Goal: Find specific page/section

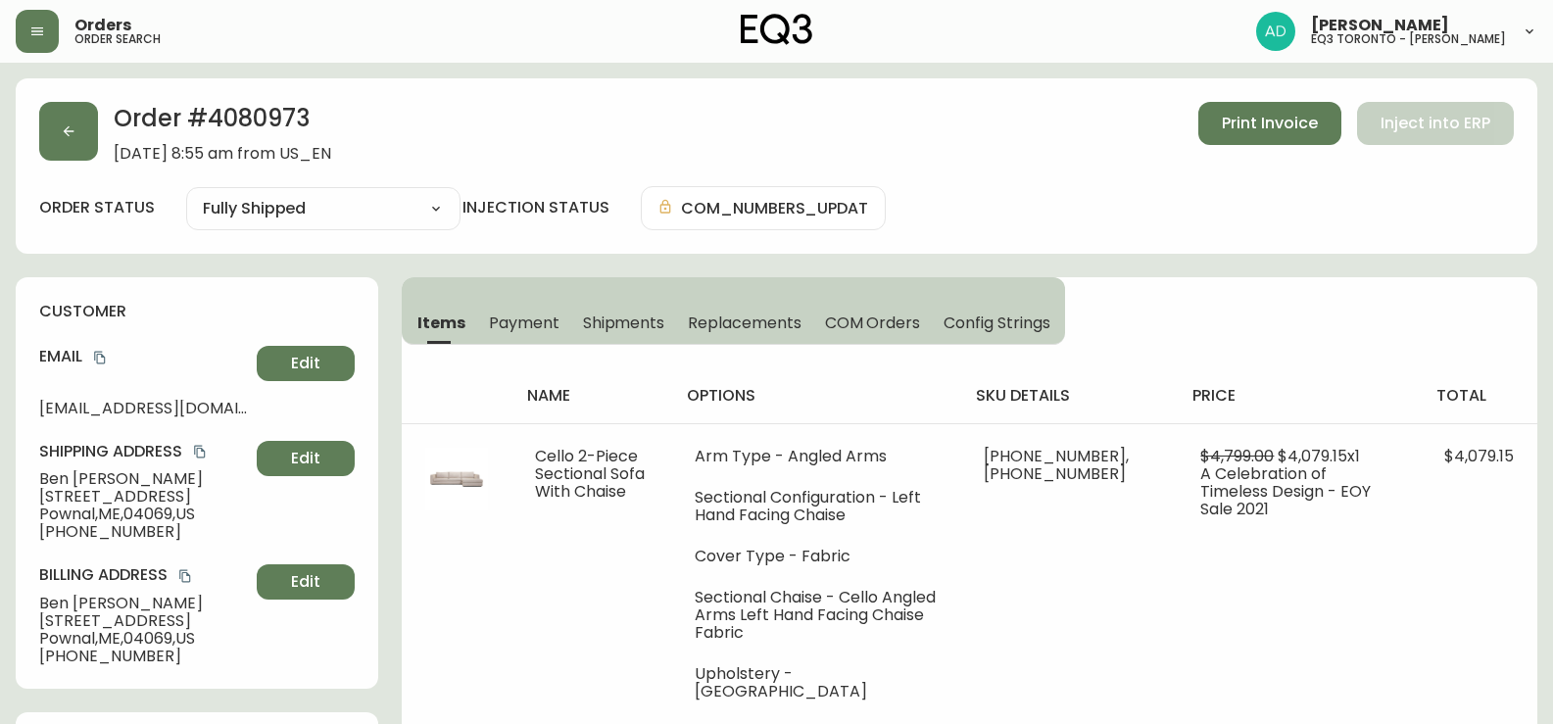
select select "FULLY_SHIPPED"
click at [43, 26] on icon "button" at bounding box center [37, 32] width 16 height 16
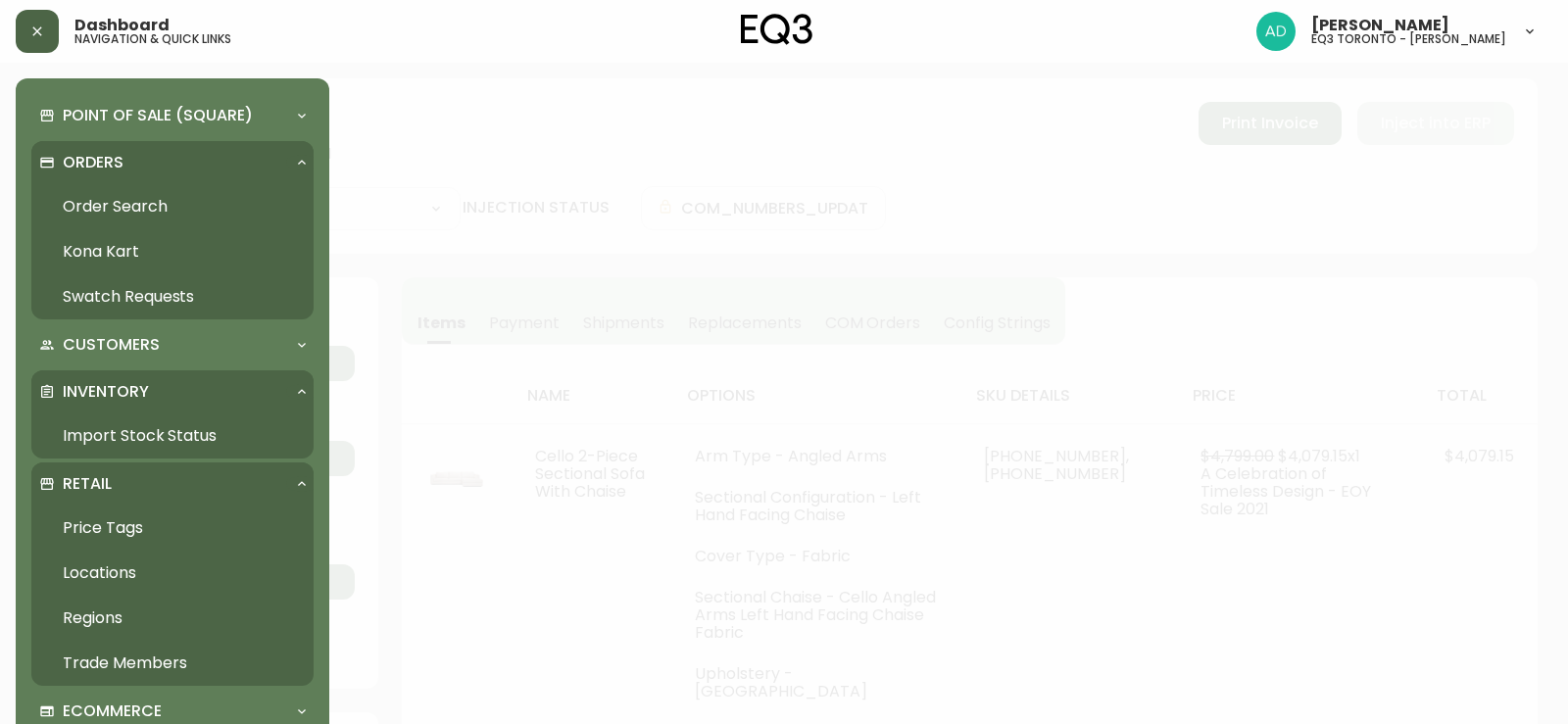
click at [123, 490] on div "Retail" at bounding box center [162, 484] width 247 height 22
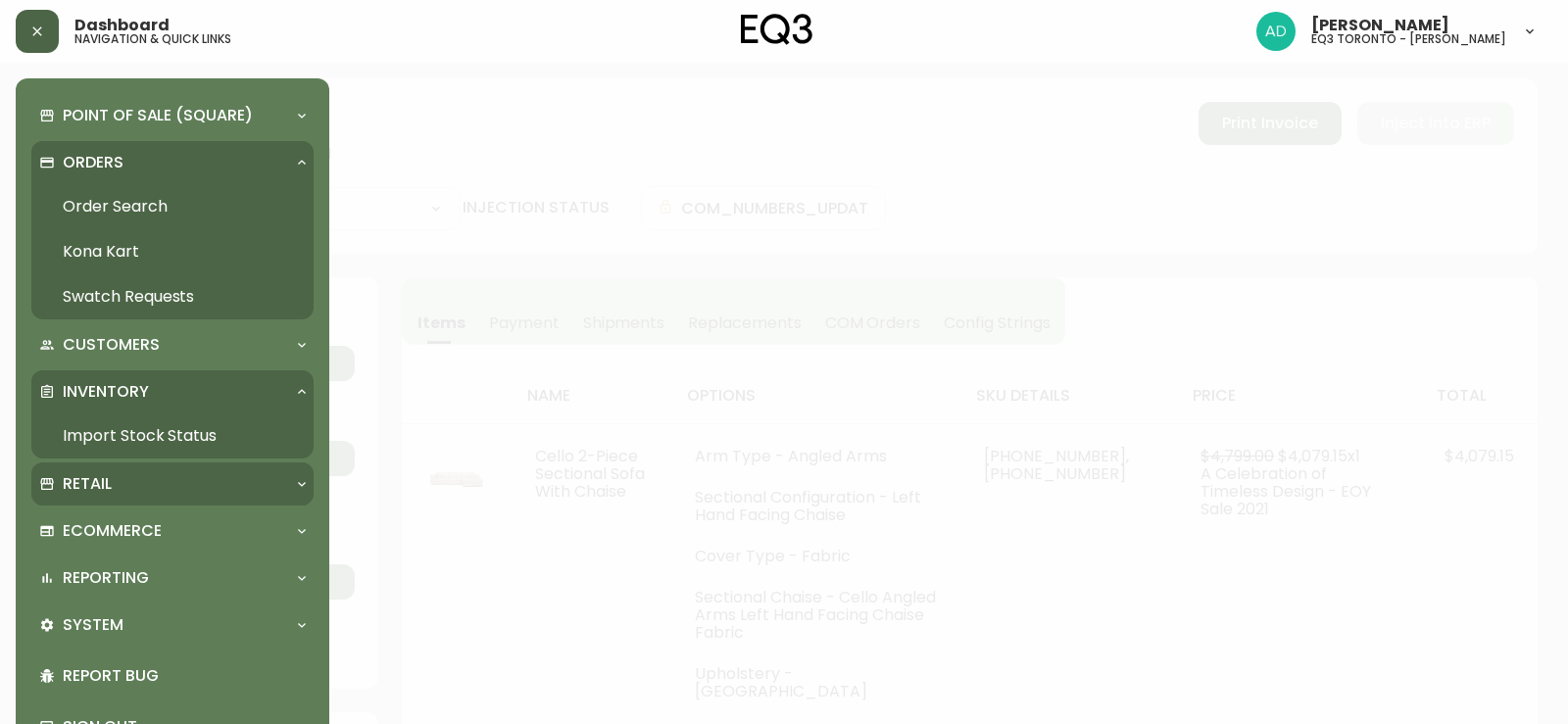
click at [137, 486] on div "Retail" at bounding box center [162, 484] width 247 height 22
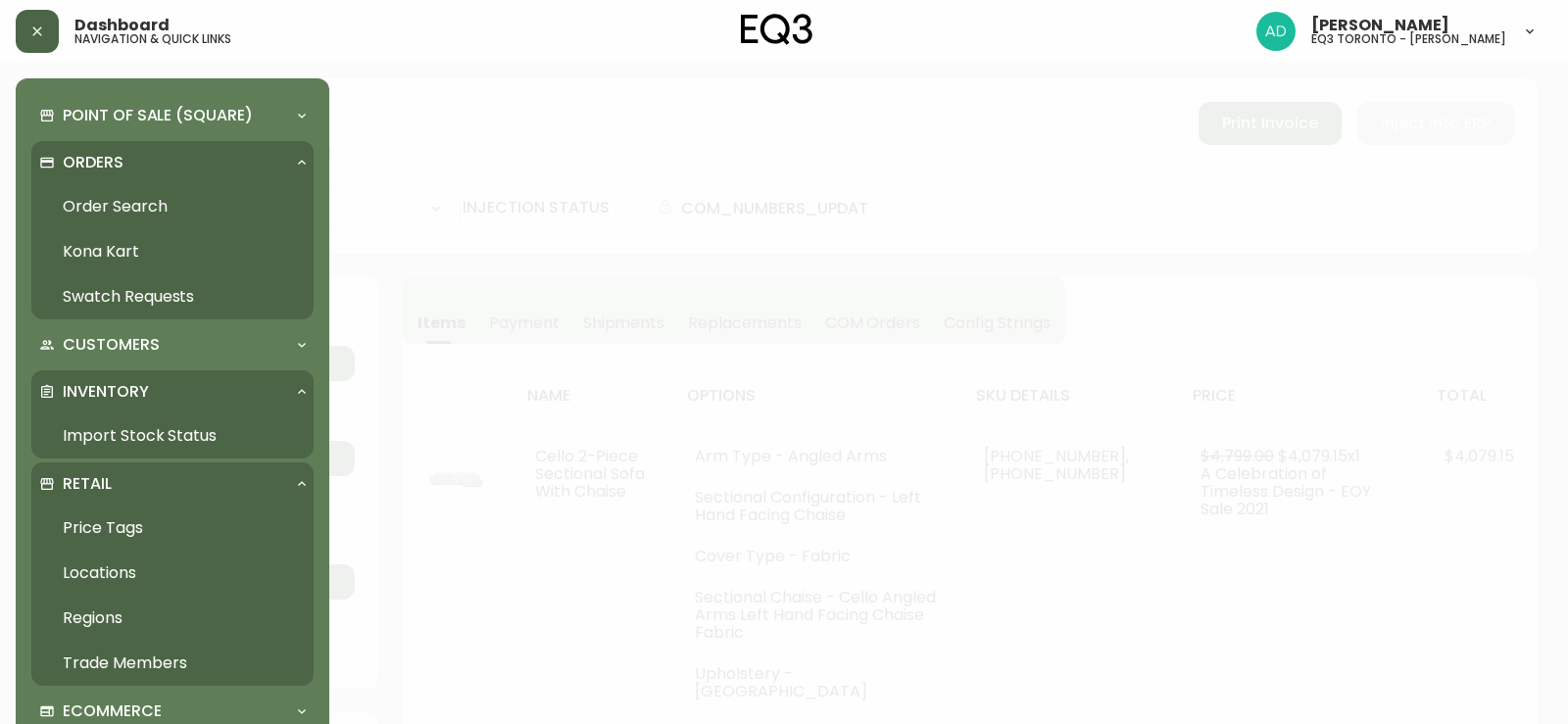
click at [104, 655] on link "Trade Members" at bounding box center [172, 663] width 282 height 45
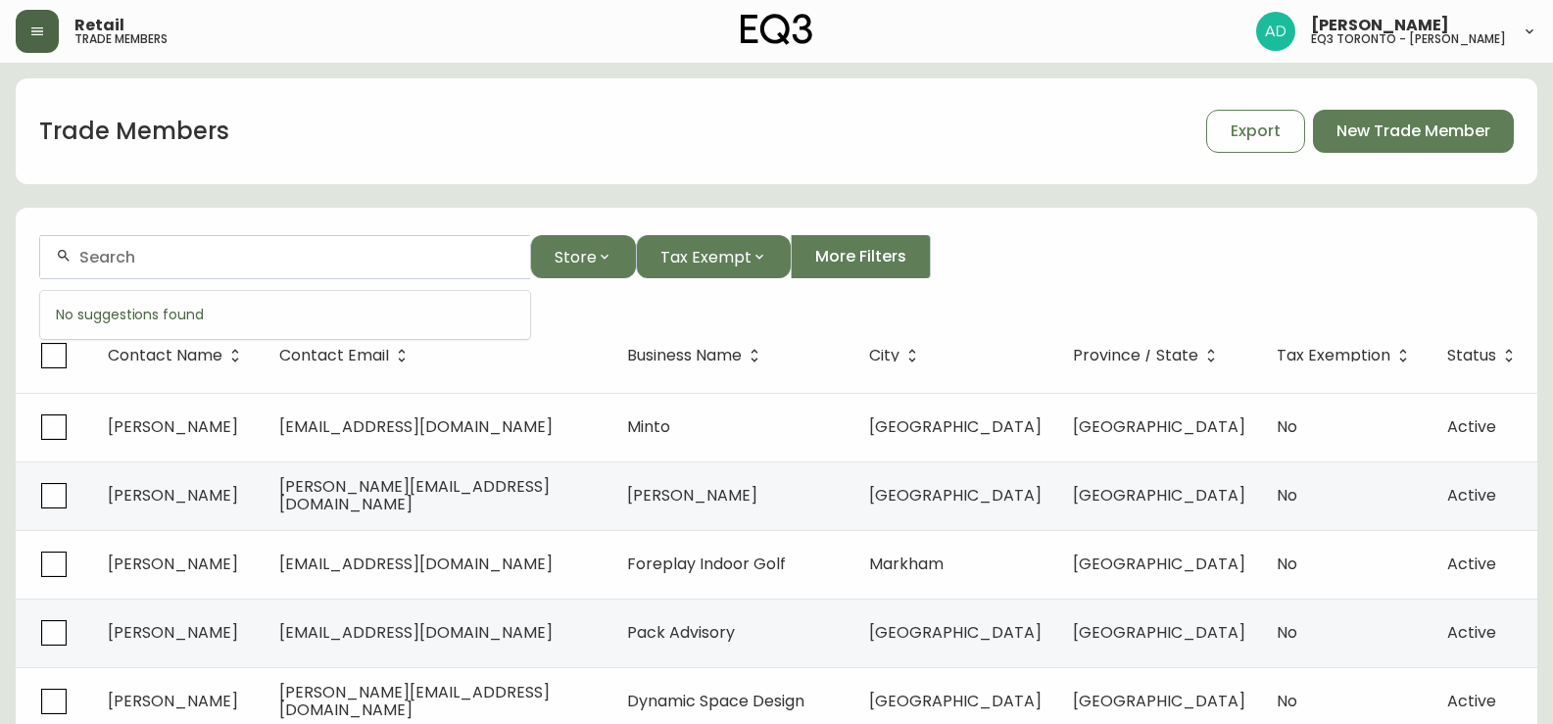
click at [172, 255] on input "text" at bounding box center [296, 257] width 435 height 19
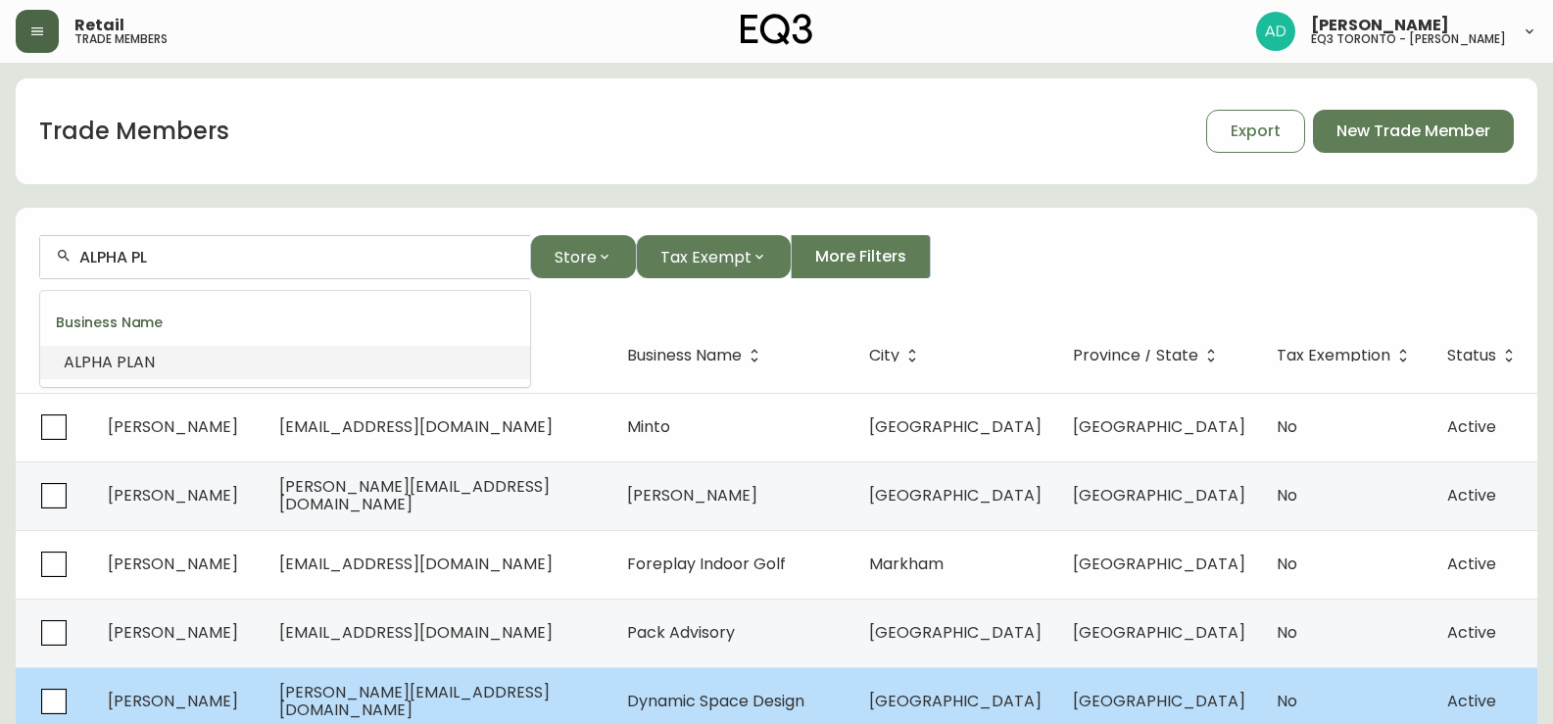
type input "ALPHA PL"
